Goal: Task Accomplishment & Management: Manage account settings

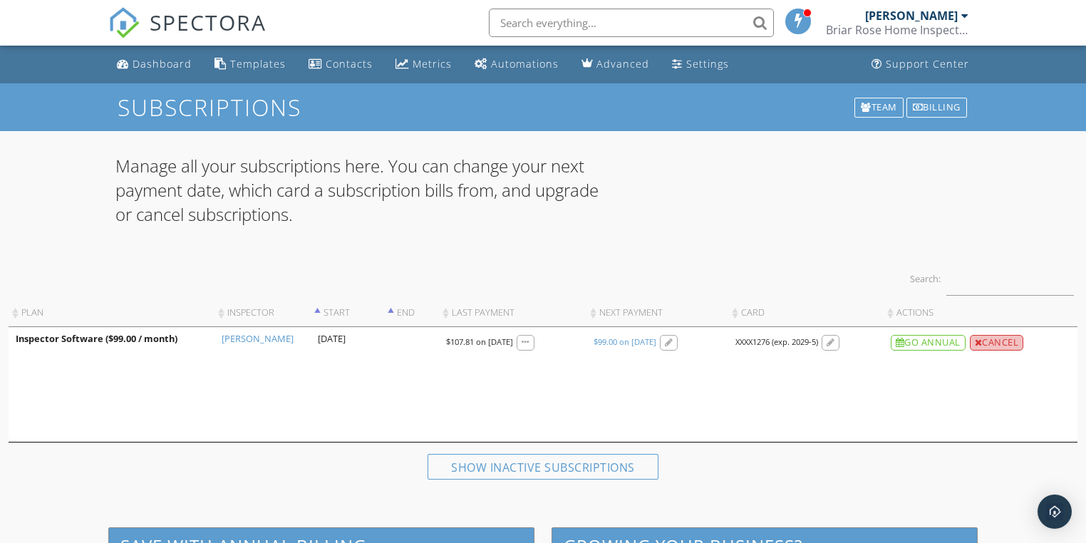
click at [999, 338] on div "Cancel" at bounding box center [997, 343] width 54 height 16
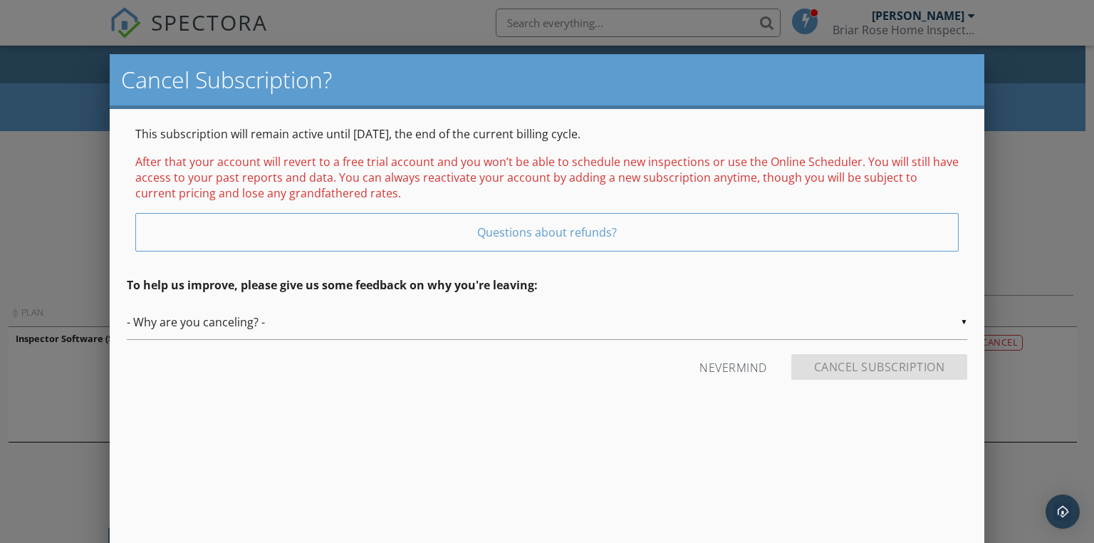
click at [961, 321] on div "▼ - Why are you canceling? - - Why are you canceling? - Temporary Being hired b…" at bounding box center [547, 322] width 841 height 35
click at [174, 354] on span "Temporary" at bounding box center [547, 359] width 841 height 36
type input "Temporary"
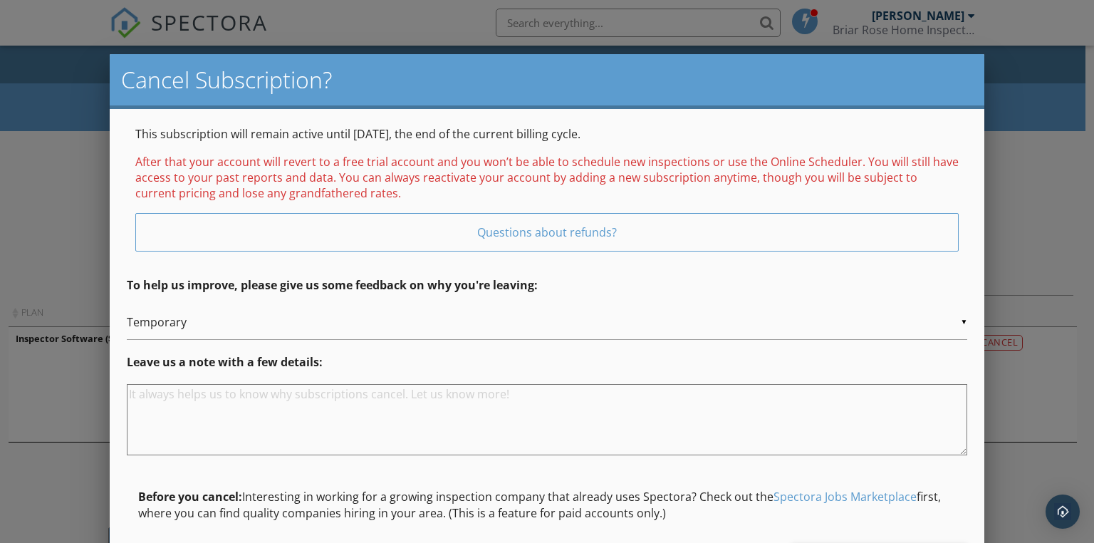
click at [201, 394] on textarea at bounding box center [547, 419] width 841 height 71
drag, startPoint x: 291, startPoint y: 377, endPoint x: 117, endPoint y: 382, distance: 173.9
click at [117, 382] on div "This subscription will remain active until [DATE], the end of the current billi…" at bounding box center [548, 353] width 876 height 488
type textarea "It's a slow time of year so taking time to get two"
click at [802, 493] on link "Spectora Jobs Marketplace" at bounding box center [845, 497] width 143 height 16
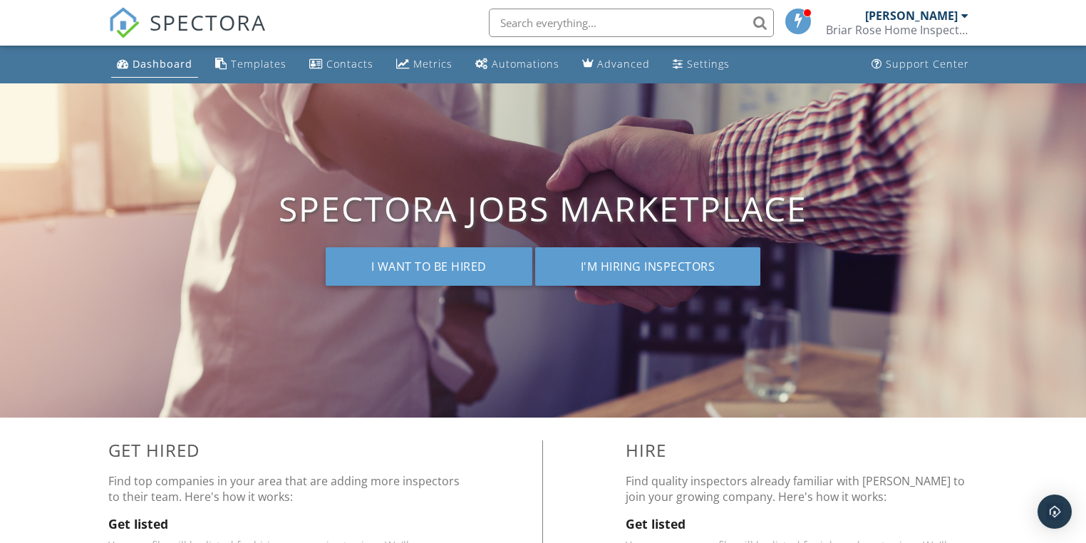
click at [168, 61] on div "Dashboard" at bounding box center [163, 64] width 60 height 14
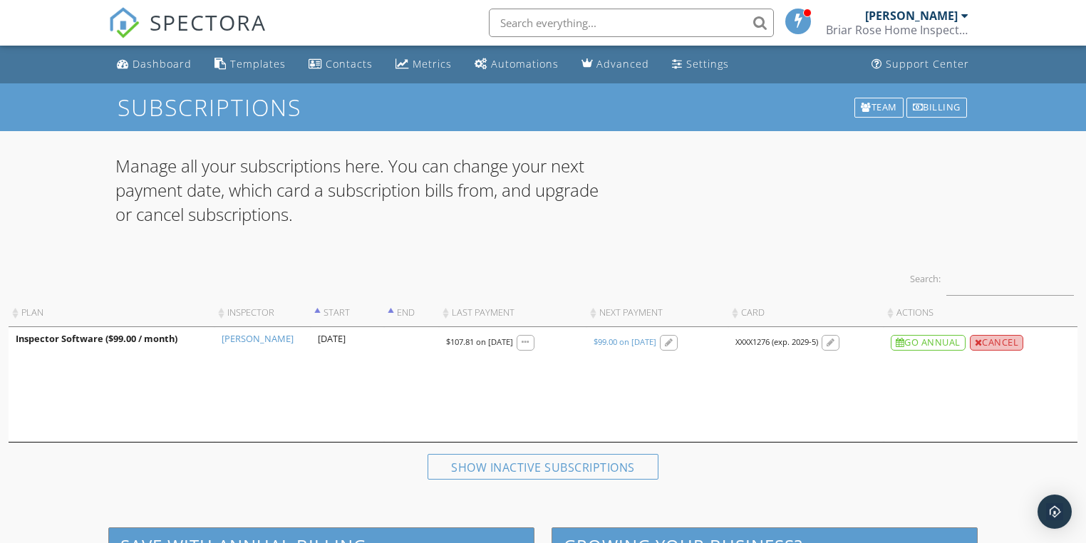
click at [993, 339] on div "Cancel" at bounding box center [997, 343] width 54 height 16
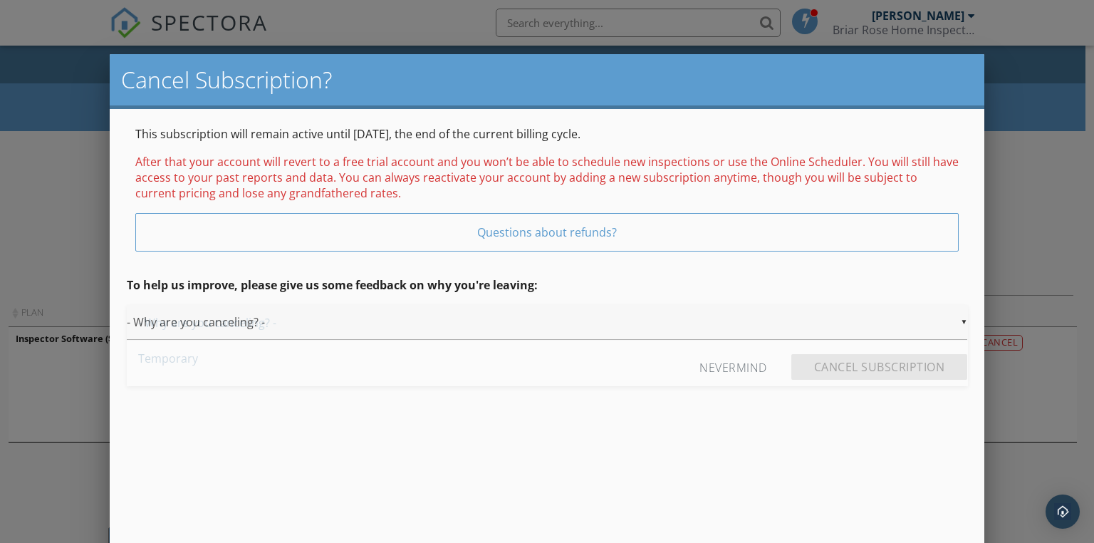
click at [284, 331] on div "▼ - Why are you canceling? - - Why are you canceling? - Temporary Being hired b…" at bounding box center [547, 322] width 841 height 35
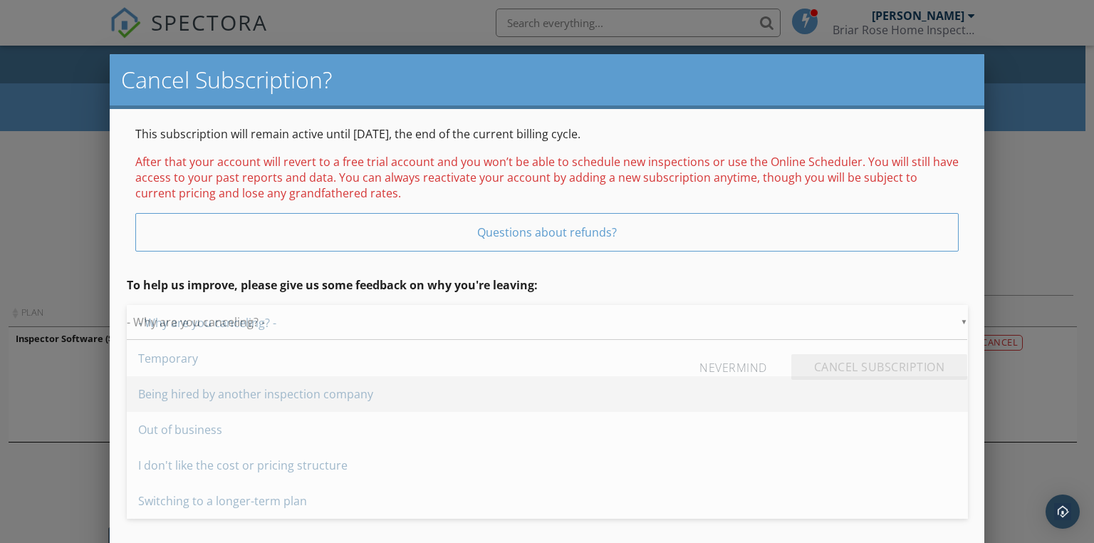
click at [172, 356] on span "Temporary" at bounding box center [547, 359] width 841 height 36
type input "Temporary"
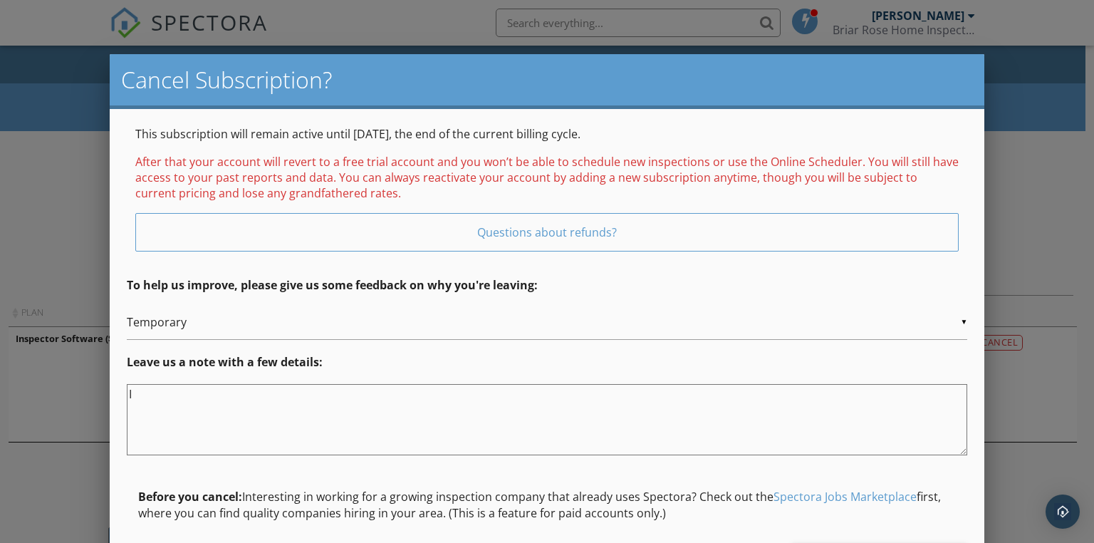
type textarea "I"
click at [321, 394] on textarea "I have some surgeries coming up and it's a slow time of year." at bounding box center [547, 419] width 841 height 71
click at [297, 393] on textarea "I have some surgeries coming up and it's a slow time of year." at bounding box center [547, 419] width 841 height 71
drag, startPoint x: 300, startPoint y: 393, endPoint x: 462, endPoint y: 385, distance: 162.7
click at [462, 385] on textarea "I have some surgeries coming up and it's a slow time of year." at bounding box center [547, 419] width 841 height 71
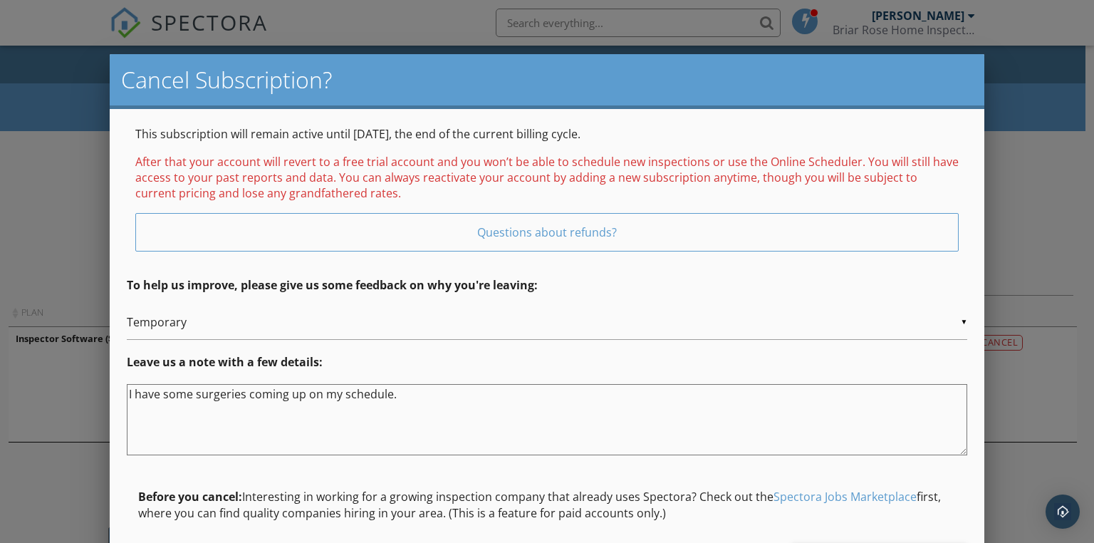
drag, startPoint x: 306, startPoint y: 396, endPoint x: 319, endPoint y: 396, distance: 13.5
click at [319, 396] on textarea "I have some surgeries coming up on my schedule." at bounding box center [547, 419] width 841 height 71
click at [349, 413] on textarea "I have some surgeries coming up effecting my schedule." at bounding box center [547, 419] width 841 height 71
click at [339, 389] on textarea "I have some surgeries coming up effecting my schedule." at bounding box center [547, 419] width 841 height 71
click at [318, 393] on textarea "I have some surgeries coming up effecting my schedule." at bounding box center [547, 419] width 841 height 71
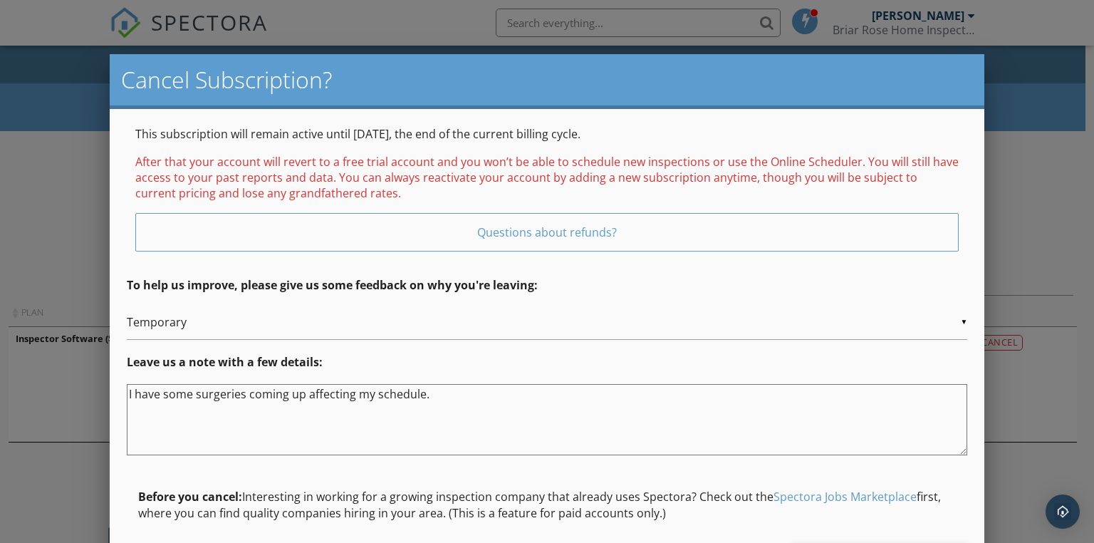
click at [343, 416] on textarea "I have some surgeries coming up affecting my schedule." at bounding box center [547, 419] width 841 height 71
type textarea "I have some surgeries coming up affecting my schedule."
click at [341, 470] on form "▼ Temporary - Why are you canceling? - Temporary Being hired by another inspect…" at bounding box center [547, 443] width 841 height 276
click at [64, 472] on div at bounding box center [547, 268] width 1094 height 679
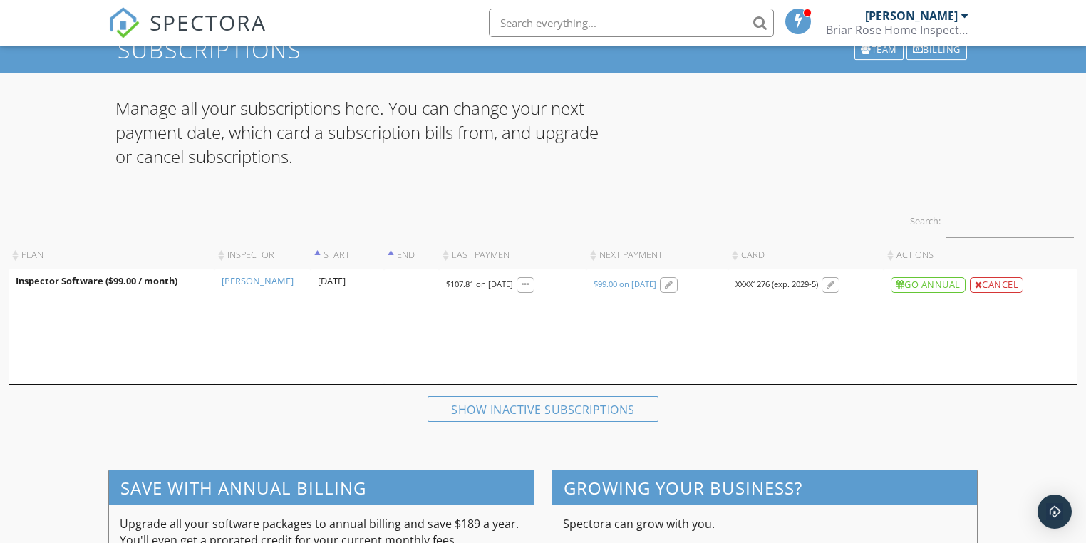
scroll to position [57, 0]
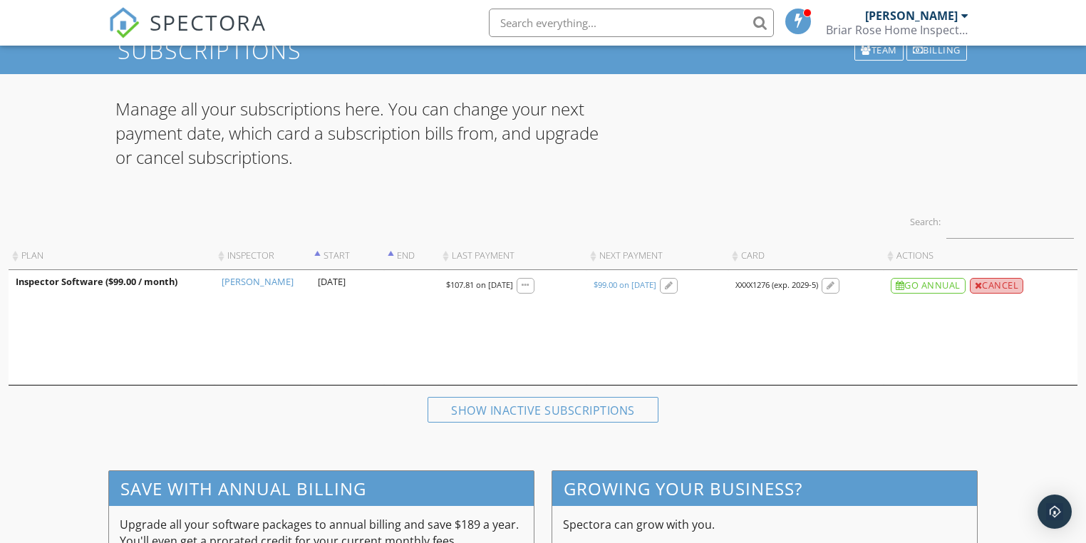
click at [1000, 285] on div "Cancel" at bounding box center [997, 286] width 54 height 16
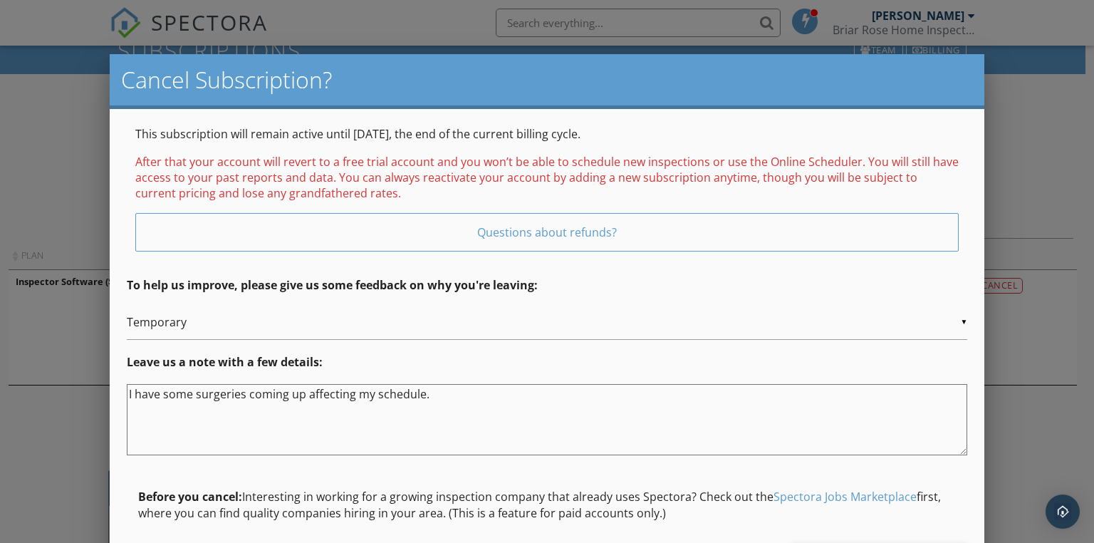
click at [641, 470] on form "▼ Temporary - Why are you canceling? - Temporary Being hired by another inspect…" at bounding box center [547, 443] width 841 height 276
click at [40, 483] on div at bounding box center [547, 268] width 1094 height 679
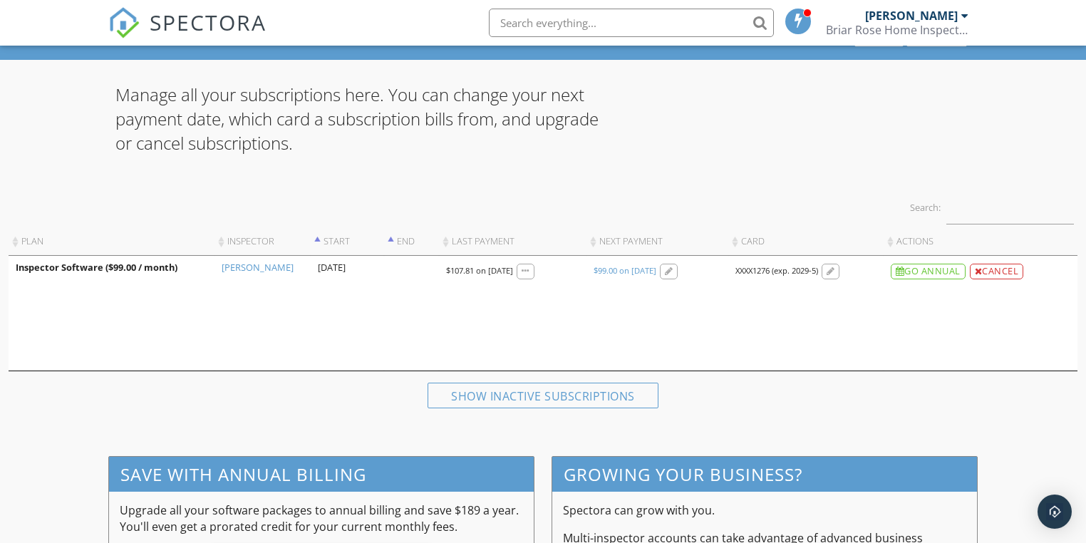
scroll to position [228, 0]
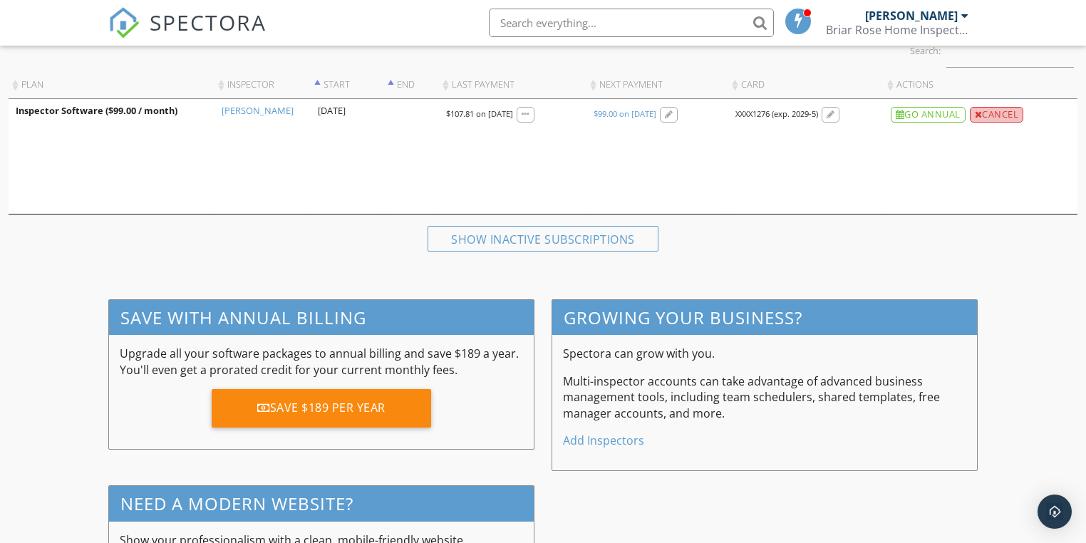
click at [988, 111] on div "Cancel" at bounding box center [997, 115] width 54 height 16
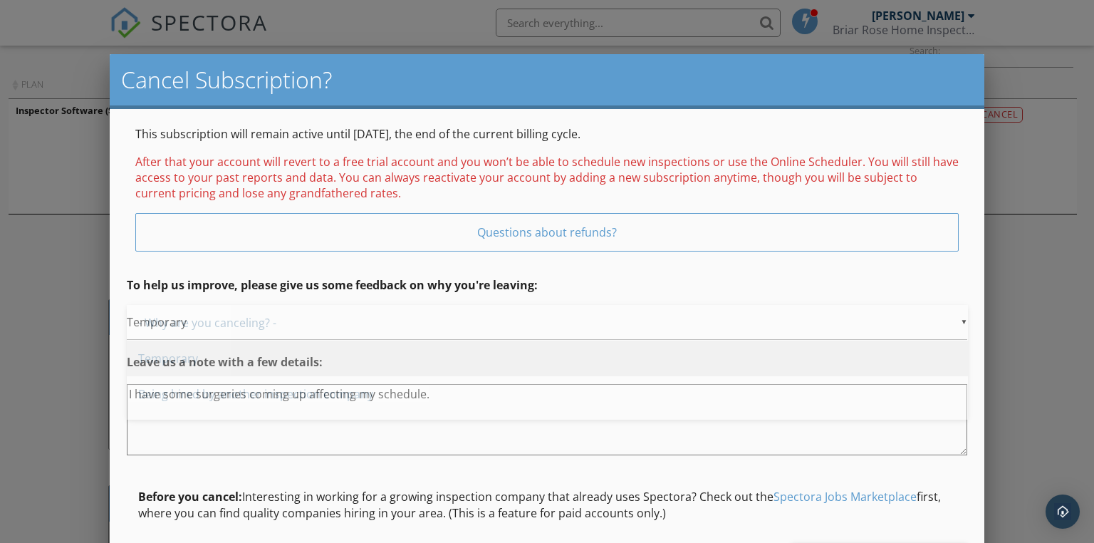
click at [291, 334] on div "▼ Temporary - Why are you canceling? - Temporary Being hired by another inspect…" at bounding box center [547, 322] width 841 height 35
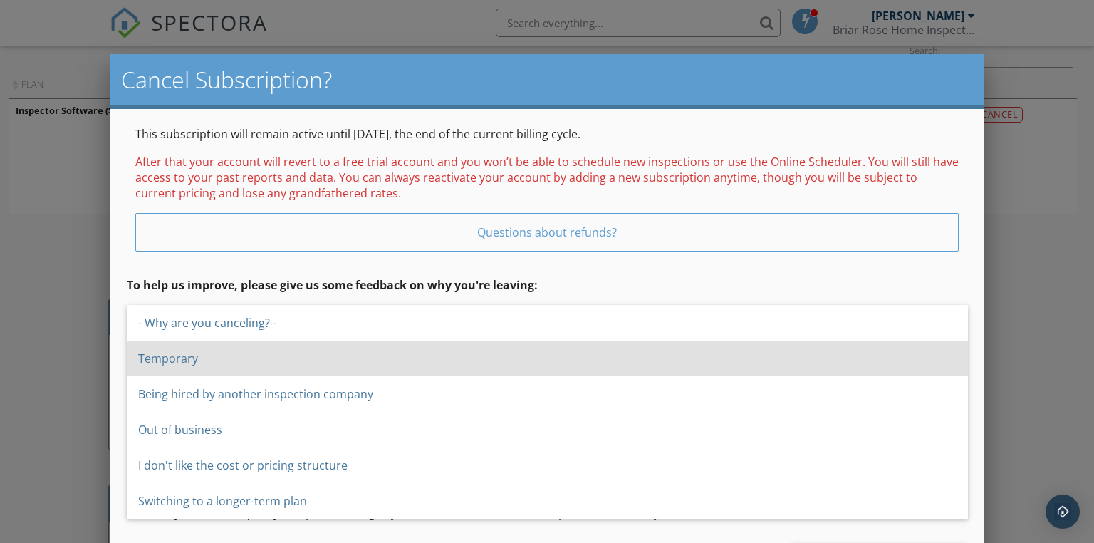
click at [292, 341] on span "Temporary" at bounding box center [547, 359] width 841 height 36
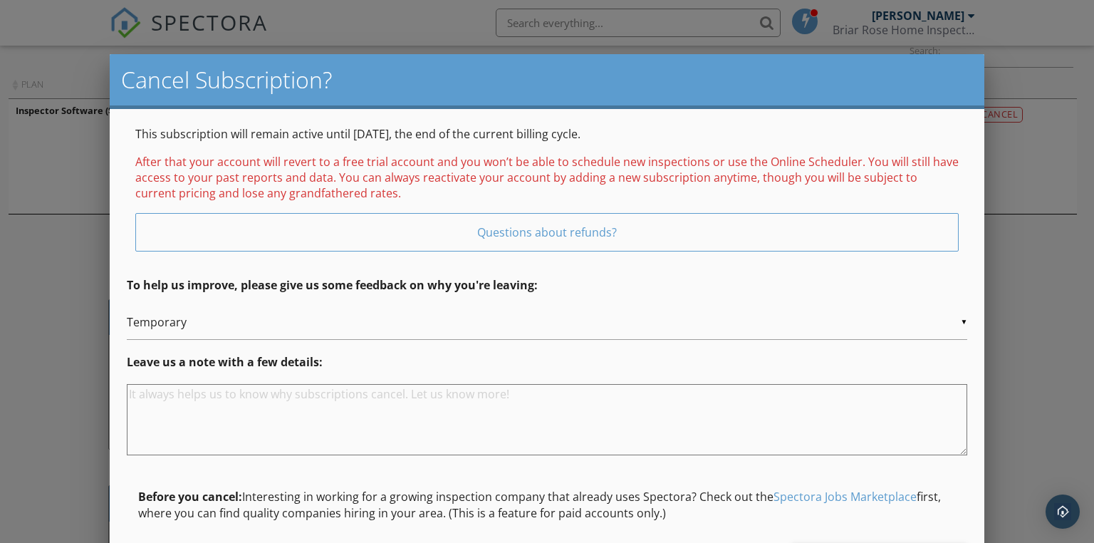
click at [288, 413] on textarea at bounding box center [547, 419] width 841 height 71
click at [797, 514] on p "Before you cancel: Interesting in working for a growing inspection company that…" at bounding box center [547, 505] width 819 height 32
click at [205, 319] on div "▼ Temporary - Why are you canceling? - Temporary Being hired by another inspect…" at bounding box center [547, 322] width 841 height 35
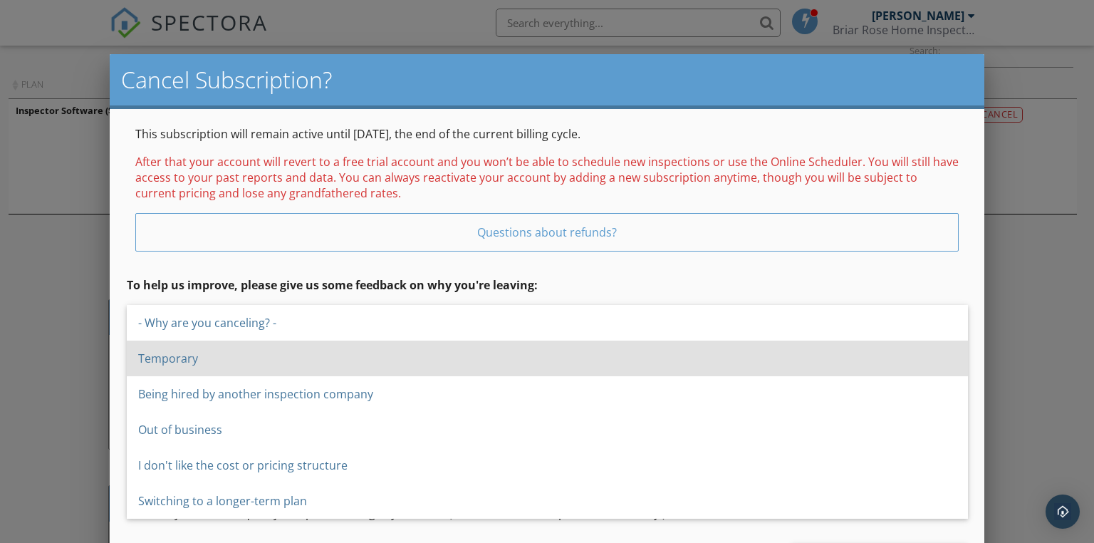
click at [239, 341] on span "Temporary" at bounding box center [547, 359] width 841 height 36
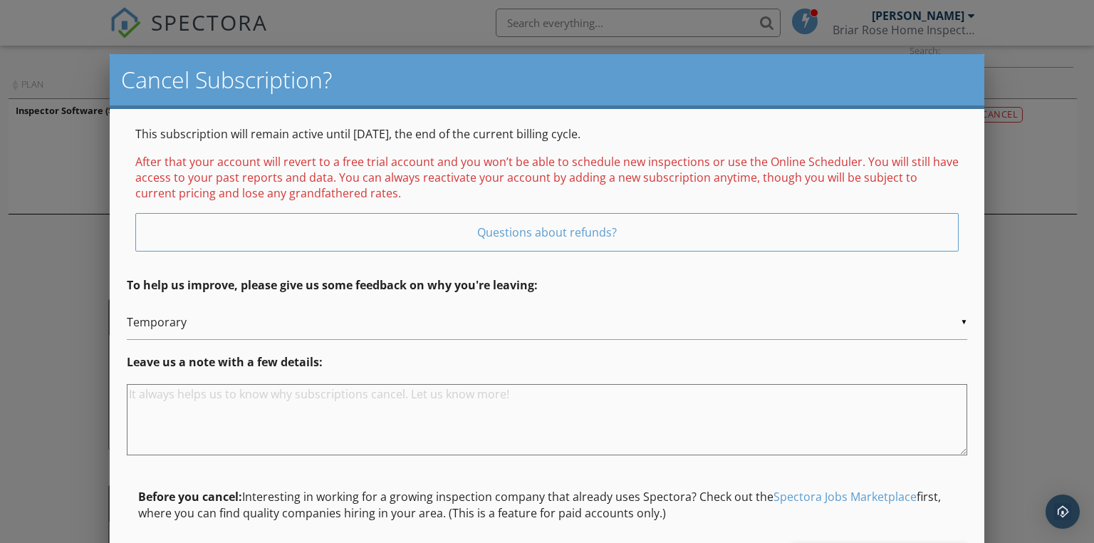
click at [265, 403] on textarea at bounding box center [547, 419] width 841 height 71
click at [444, 408] on textarea at bounding box center [547, 419] width 841 height 71
type textarea "I"
type textarea "Scheduled surgeries, slow time of year."
click at [300, 465] on div "Leave us a note with a few details: Scheduled surgeries, slow time of year." at bounding box center [547, 410] width 841 height 113
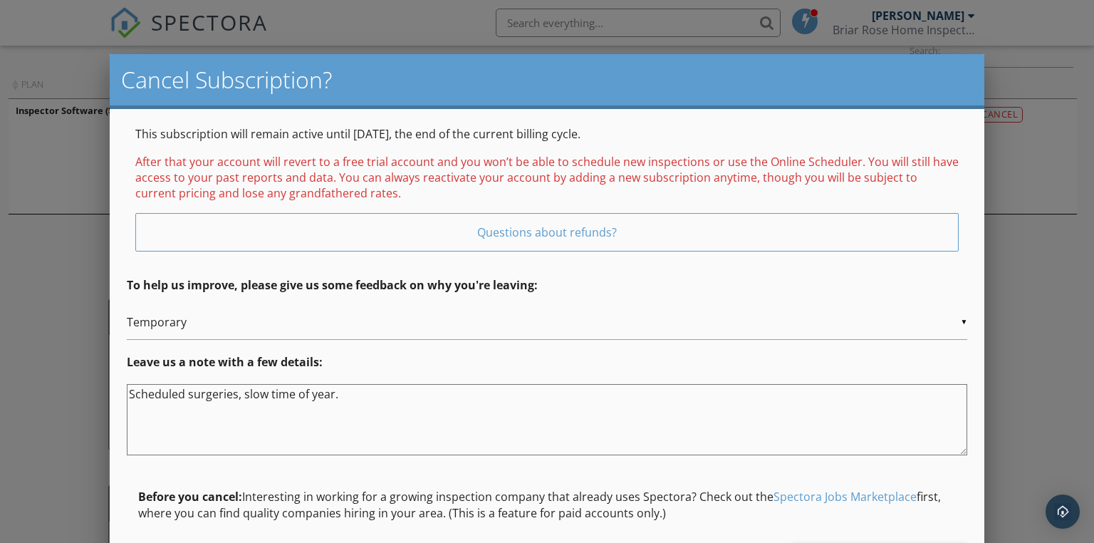
click at [1043, 419] on div at bounding box center [547, 268] width 1094 height 679
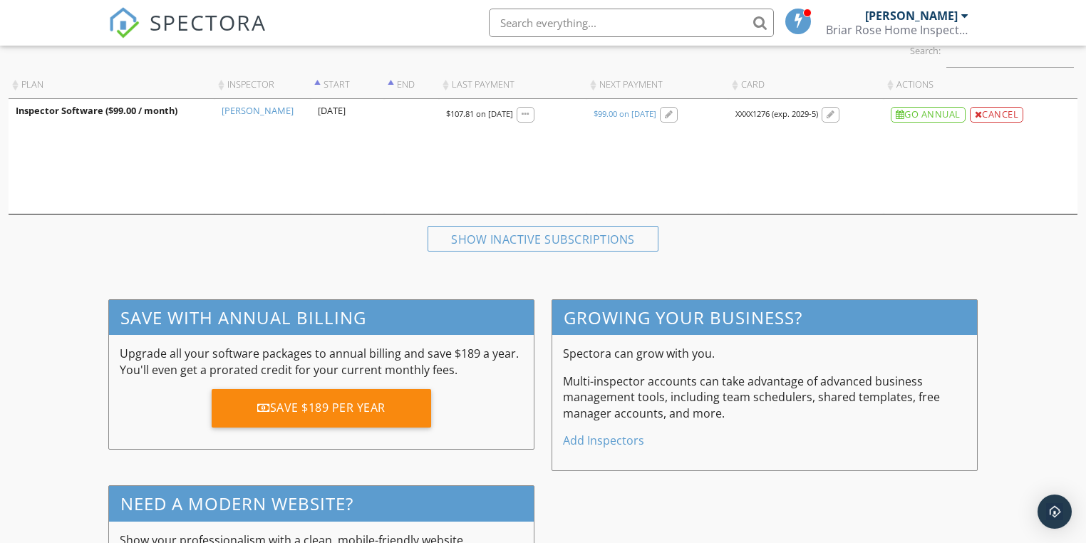
scroll to position [0, 0]
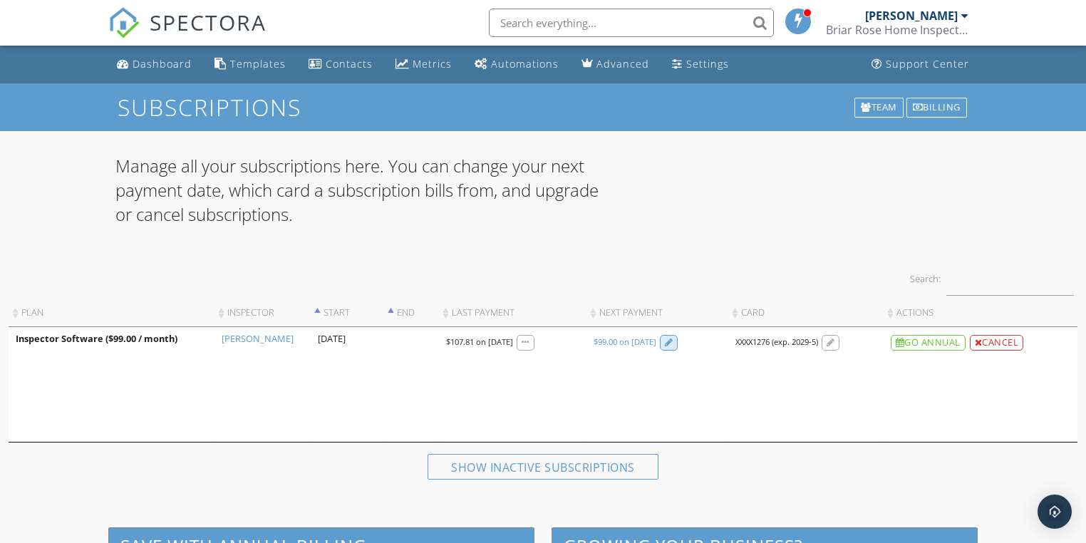
click at [673, 339] on div at bounding box center [669, 342] width 9 height 9
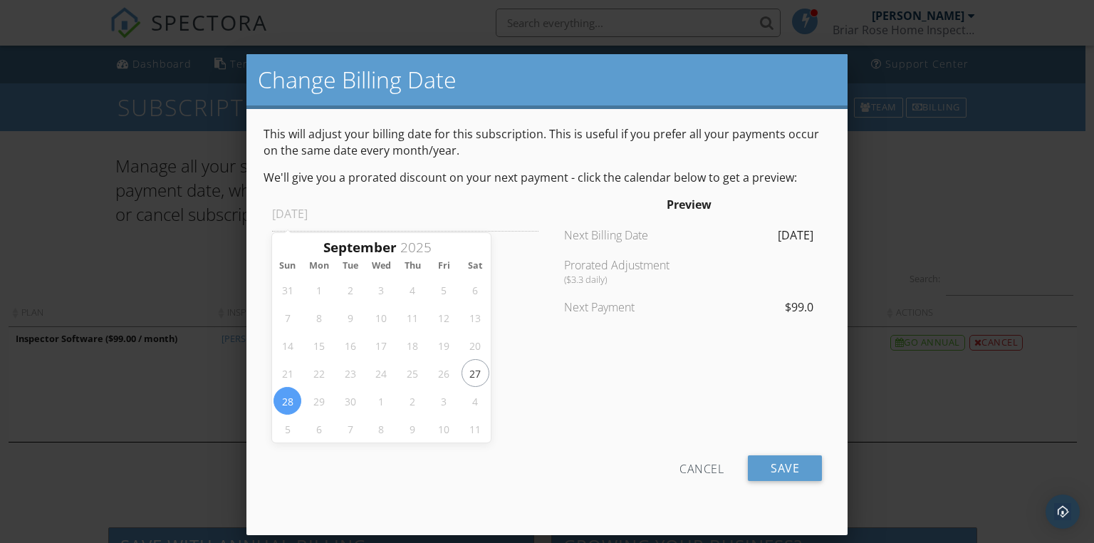
click at [708, 468] on div "Cancel" at bounding box center [702, 468] width 44 height 26
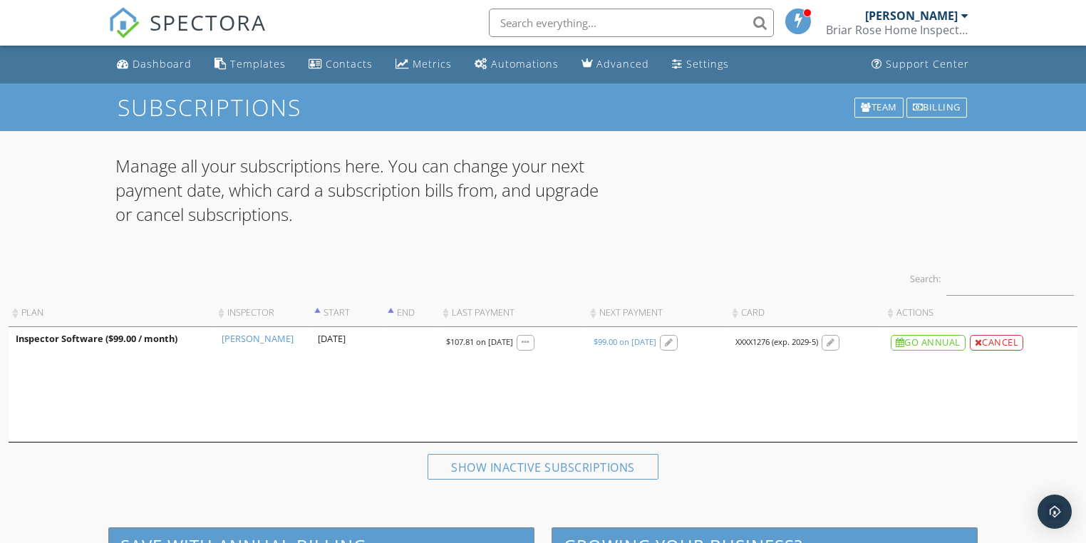
click at [926, 311] on th "Actions" at bounding box center [980, 313] width 194 height 28
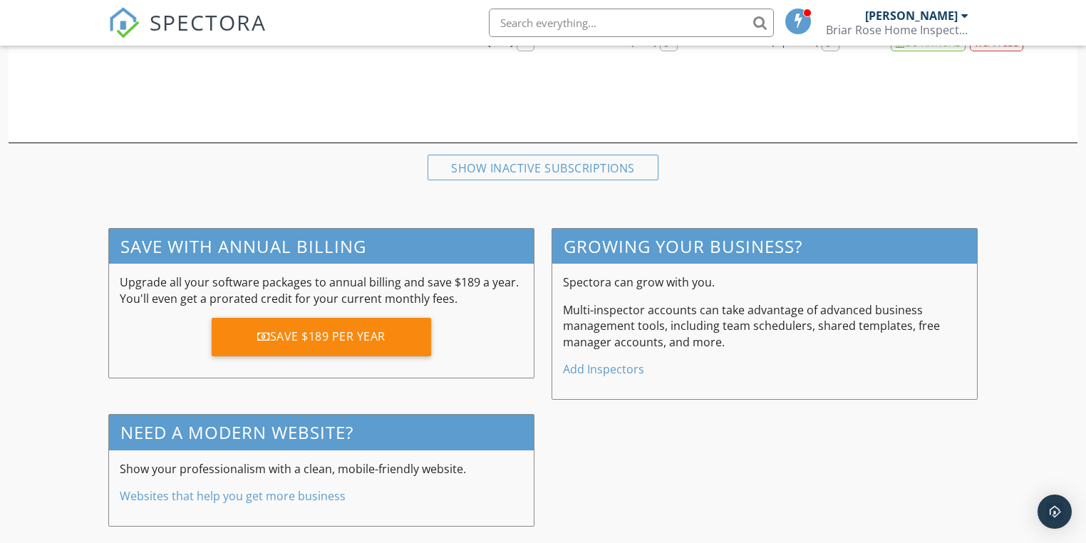
scroll to position [309, 0]
